Goal: Information Seeking & Learning: Learn about a topic

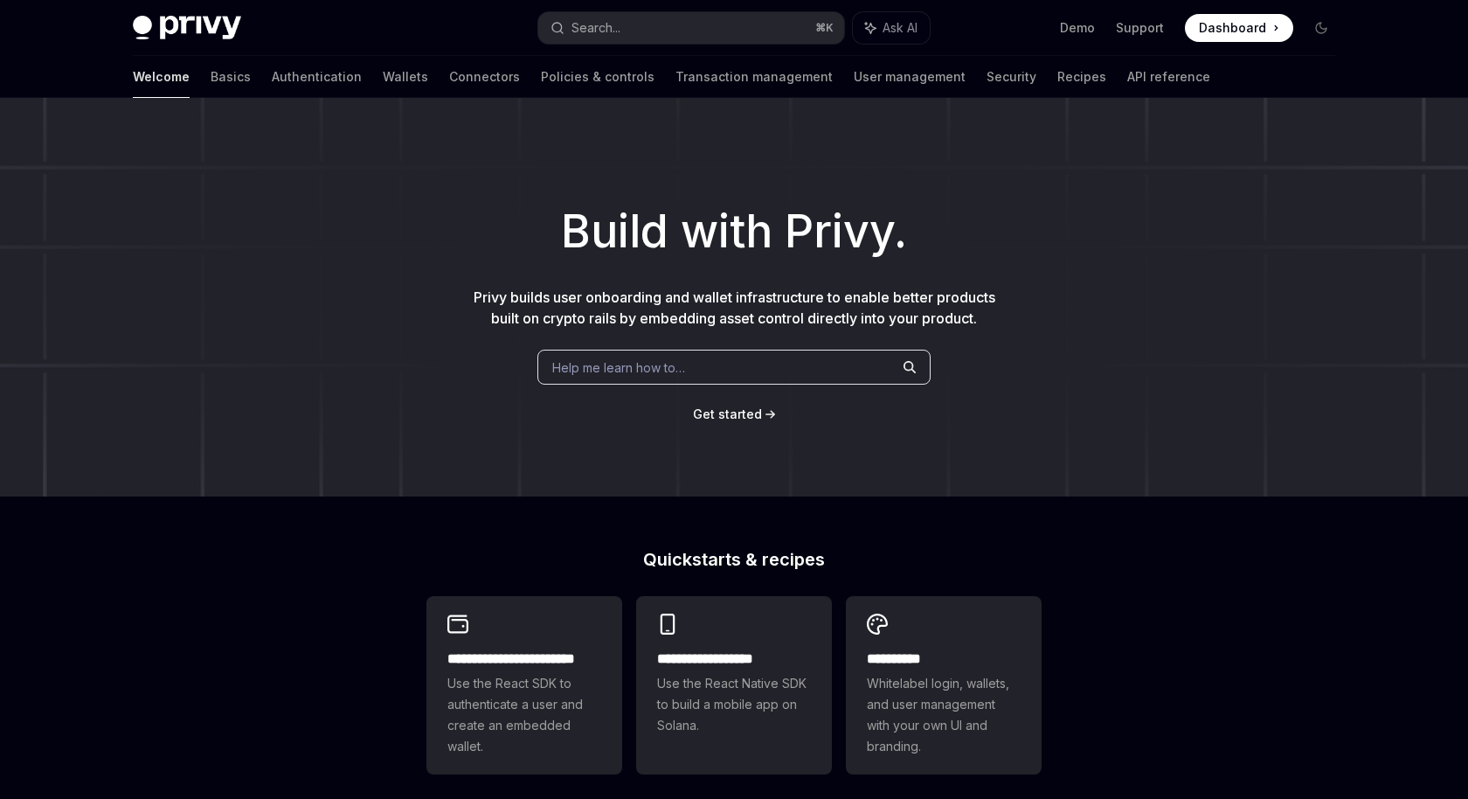
click at [331, 242] on h1 "Build with Privy." at bounding box center [734, 232] width 1412 height 68
click at [383, 75] on link "Wallets" at bounding box center [405, 77] width 45 height 42
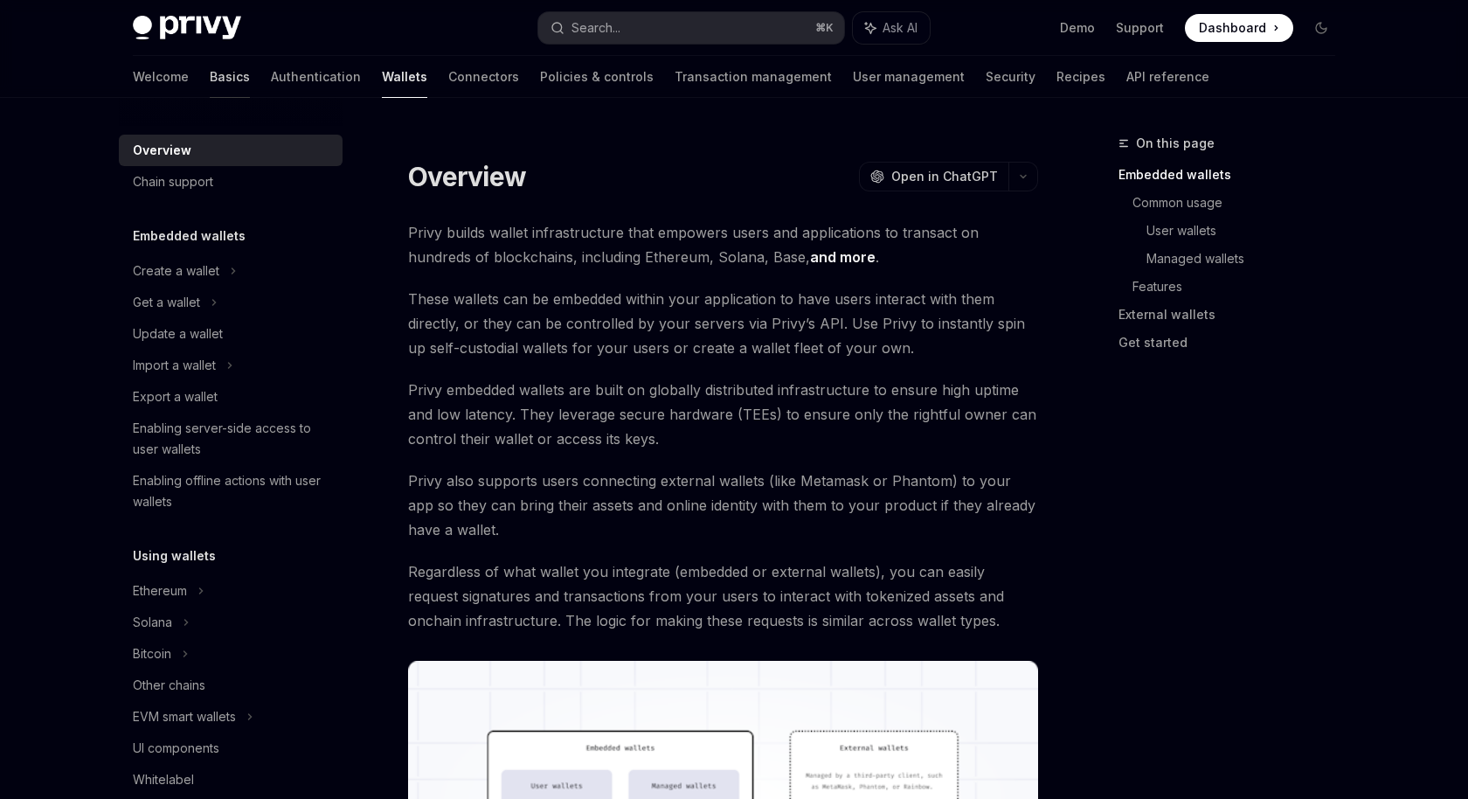
click at [210, 64] on link "Basics" at bounding box center [230, 77] width 40 height 42
type textarea "*"
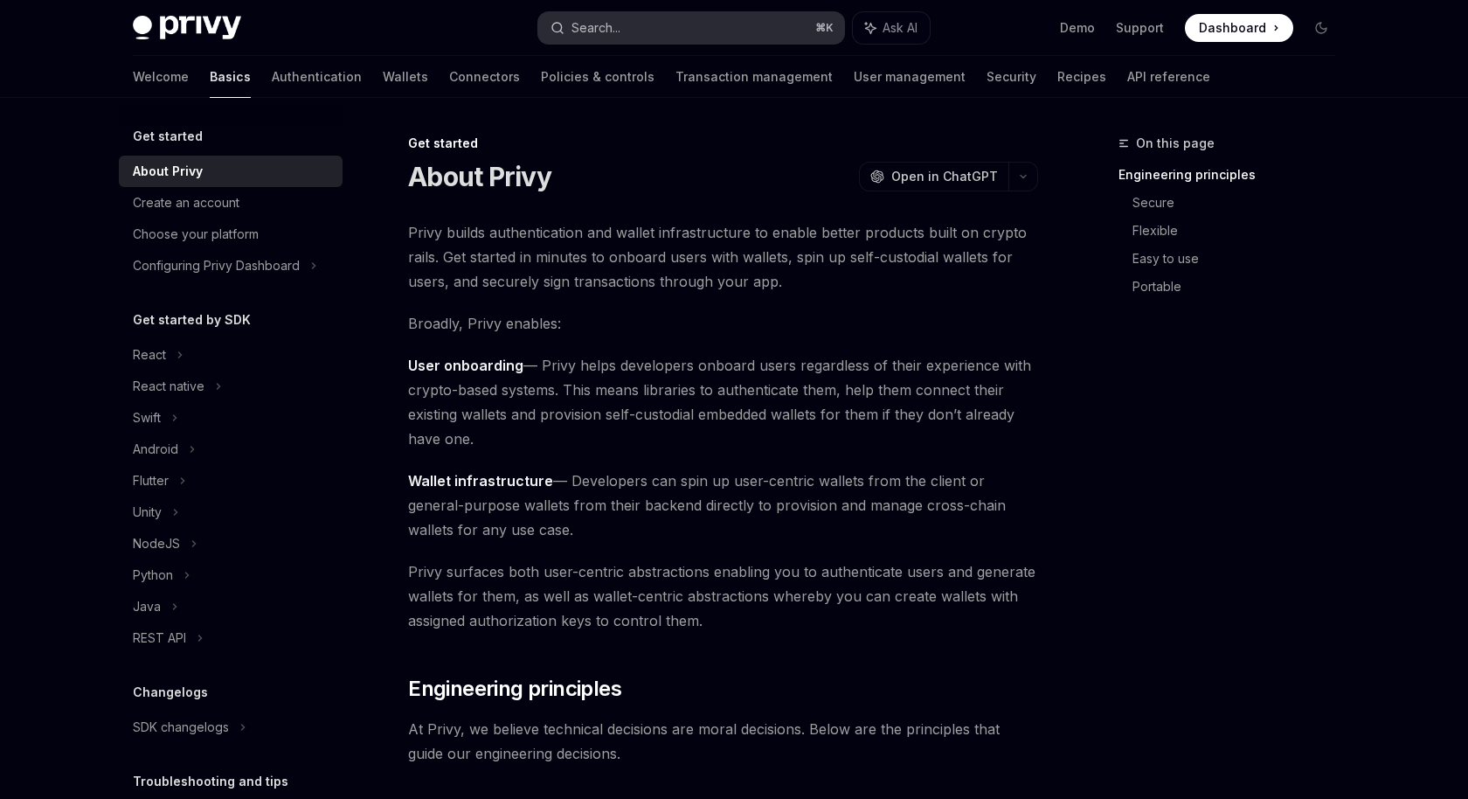
click at [716, 24] on button "Search... ⌘ K" at bounding box center [691, 27] width 306 height 31
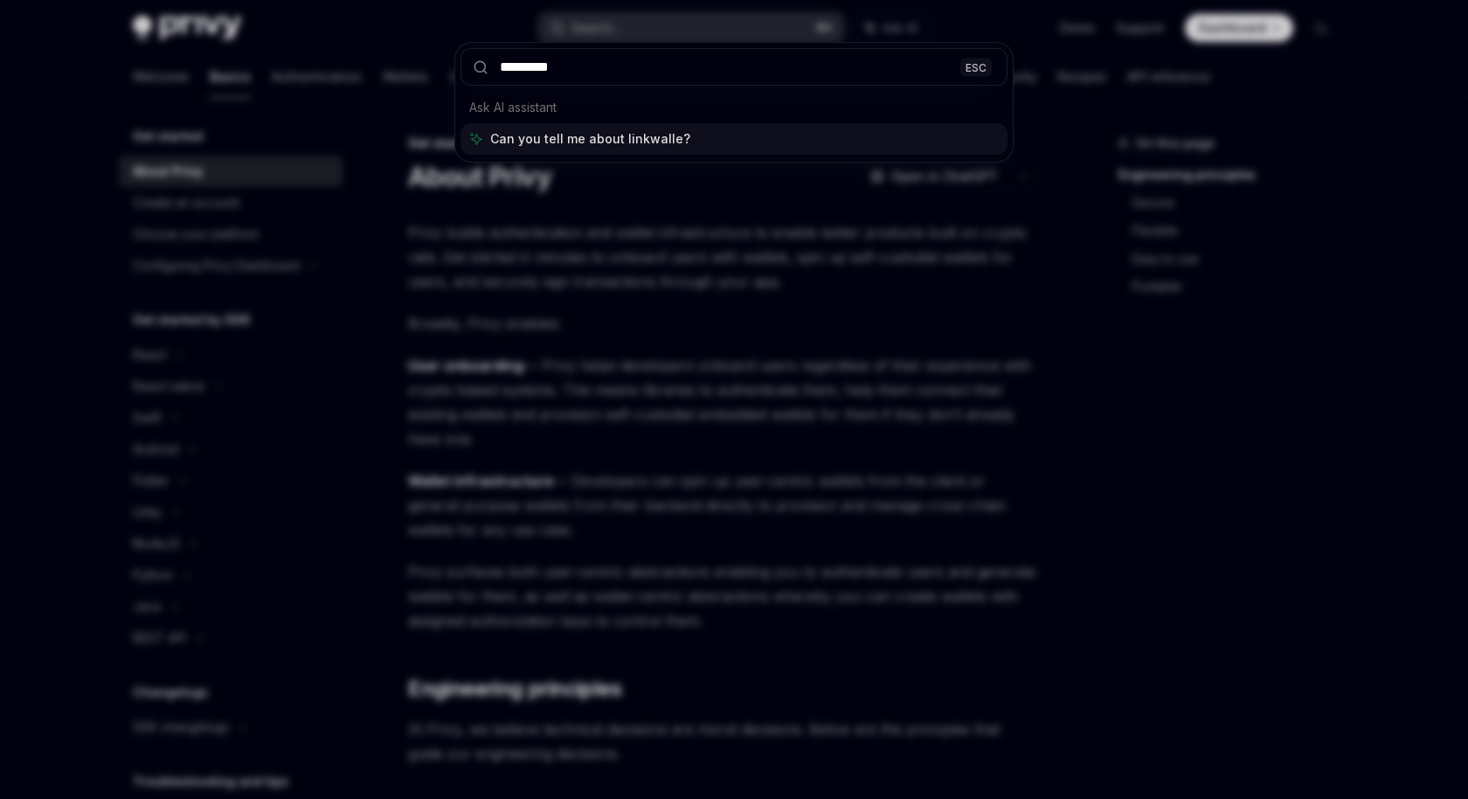
type input "**********"
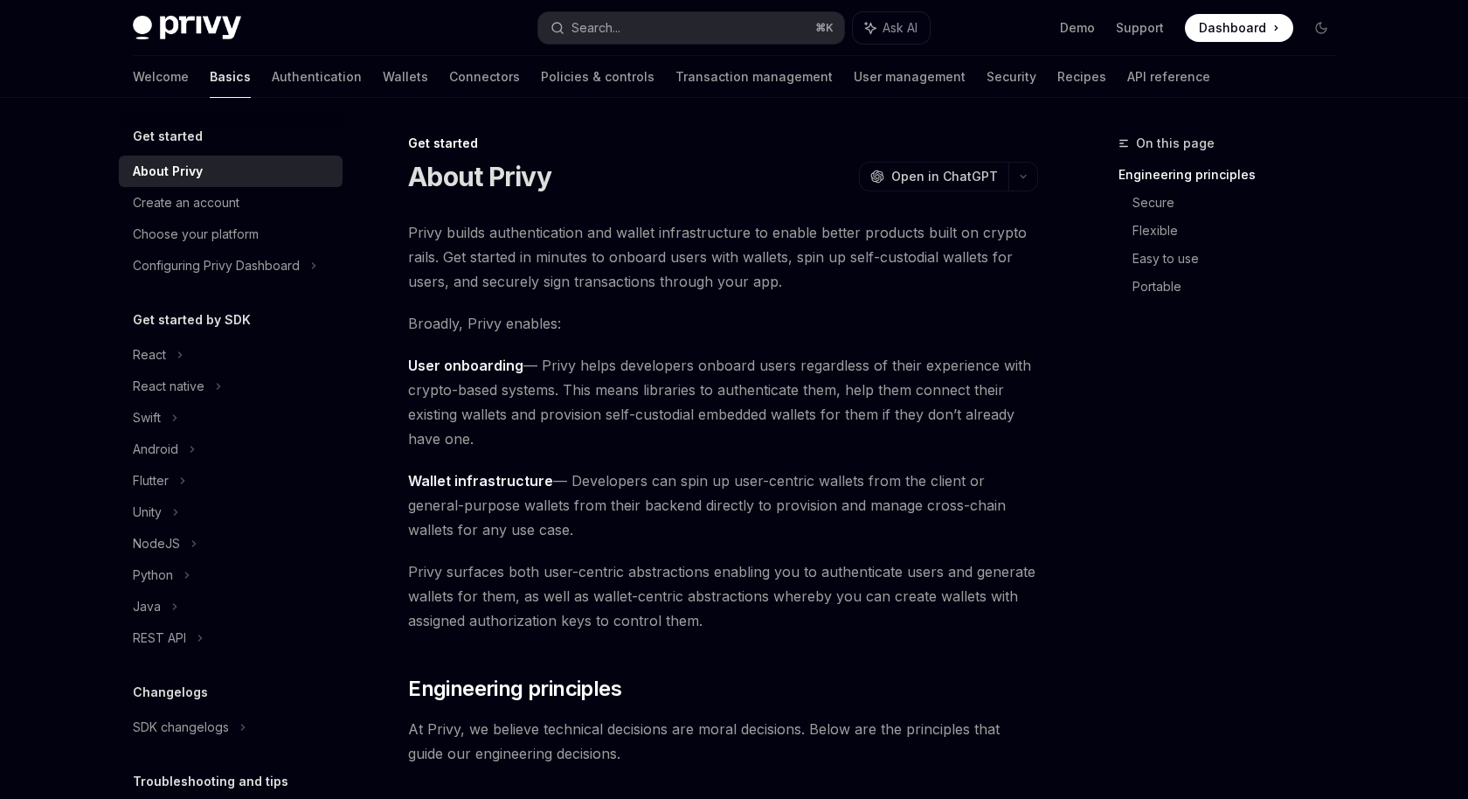
type textarea "*"
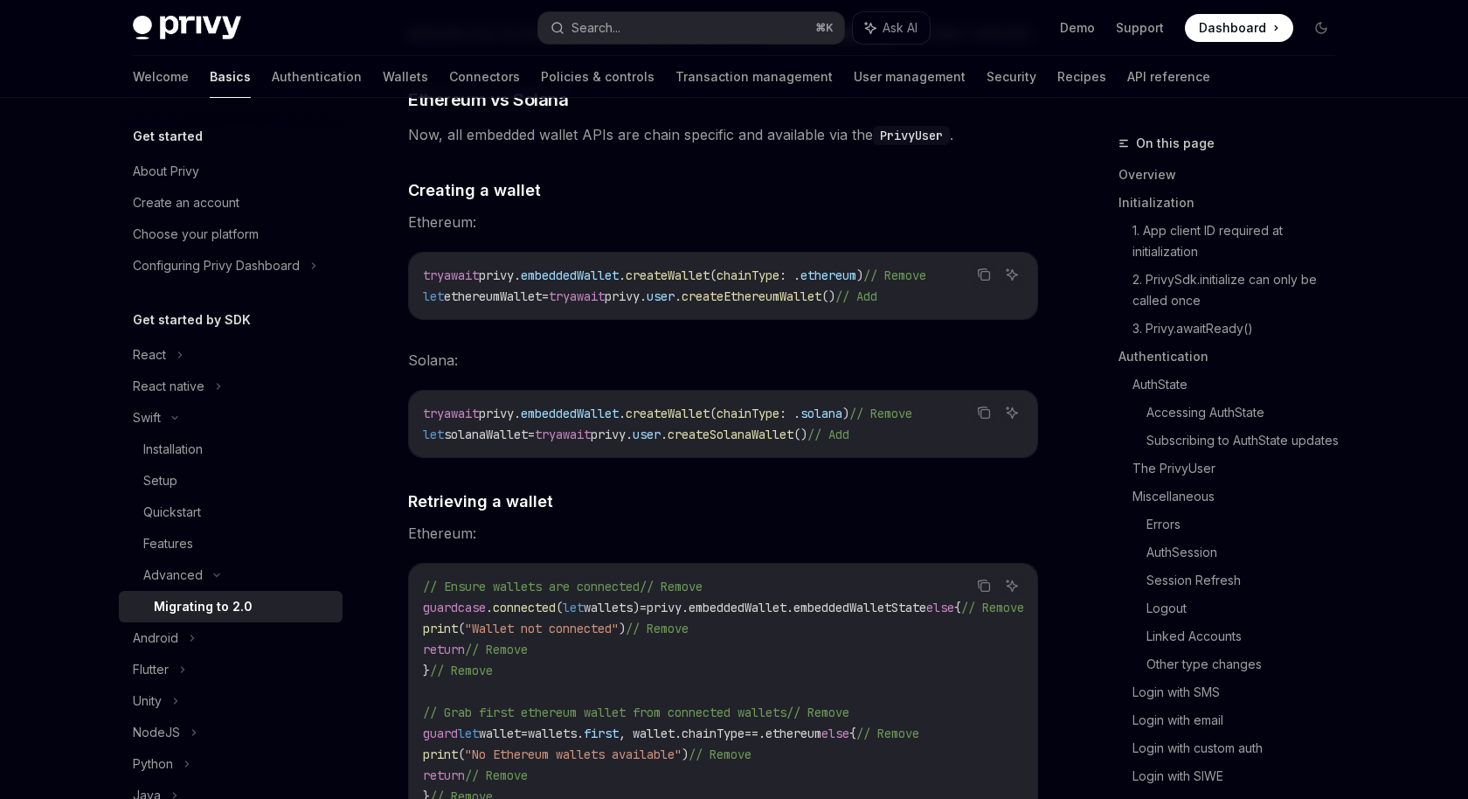
scroll to position [5987, 0]
